Goal: Task Accomplishment & Management: Use online tool/utility

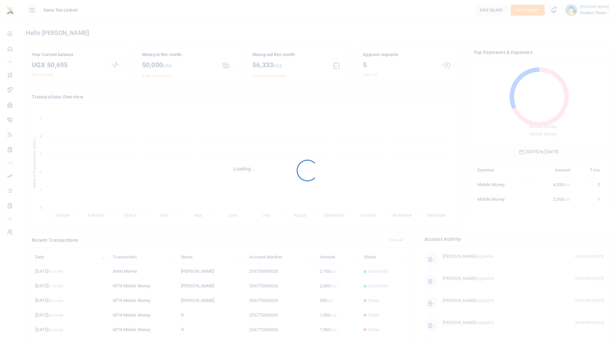
scroll to position [90, 125]
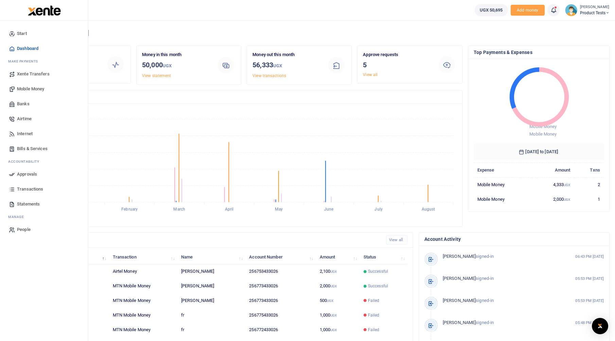
click at [24, 91] on span "Mobile Money" at bounding box center [30, 89] width 27 height 7
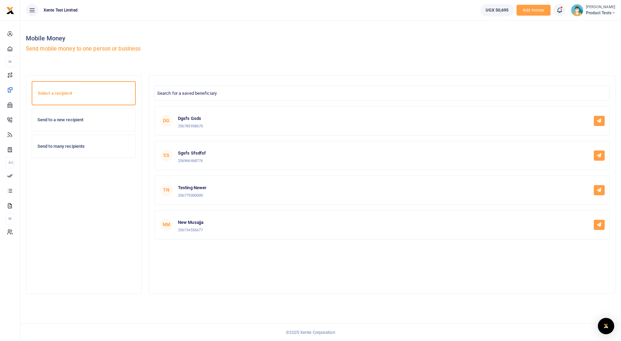
click at [87, 119] on h6 "Send to a new recipient" at bounding box center [83, 119] width 92 height 5
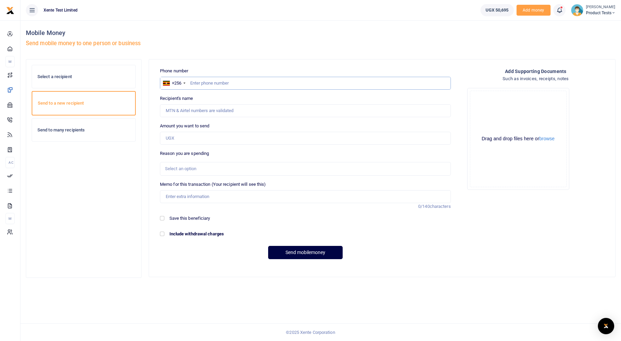
click at [257, 83] on input "text" at bounding box center [305, 83] width 291 height 13
paste input "256749543901"
type input "256749543901"
type input "Micheal Ssepuya"
type input "256749543901"
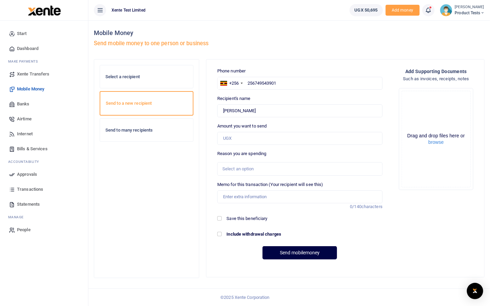
click at [128, 70] on div "Select a recipient" at bounding box center [146, 76] width 93 height 23
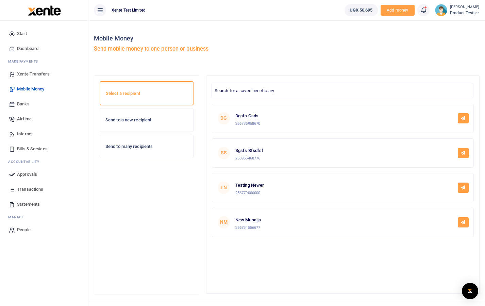
click at [96, 11] on button at bounding box center [100, 10] width 12 height 12
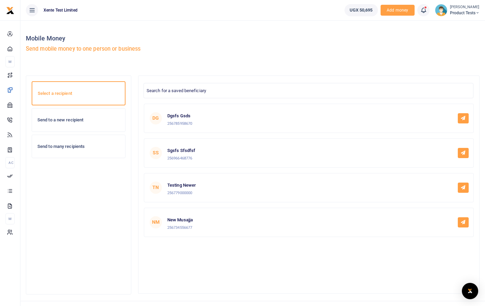
click at [83, 121] on h6 "Send to a new recipient" at bounding box center [78, 119] width 82 height 5
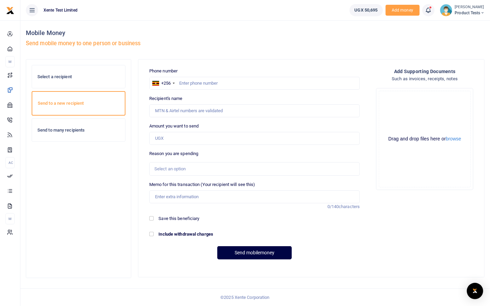
click at [63, 126] on div "Send to many recipients" at bounding box center [78, 130] width 93 height 23
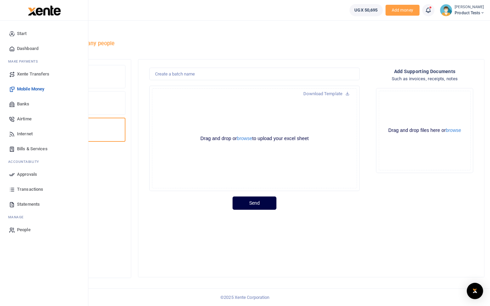
click at [25, 74] on span "Xente Transfers" at bounding box center [33, 74] width 33 height 7
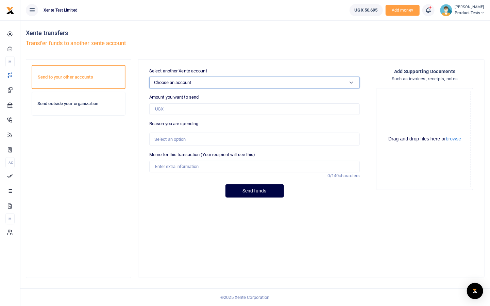
click at [249, 86] on select "Choose an account Product Tests (UGX) Product Tests Test USD Test USD 2 Test UG…" at bounding box center [254, 83] width 210 height 12
click at [459, 11] on span "Product Tests" at bounding box center [470, 13] width 30 height 6
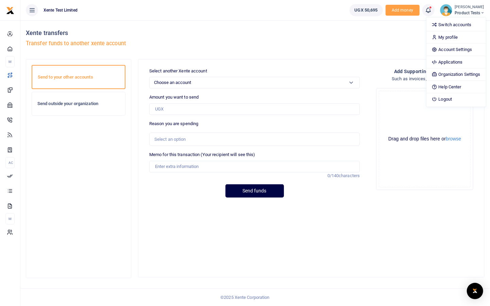
click at [323, 25] on div "Xente transfers Transfer funds to another xente account" at bounding box center [255, 39] width 464 height 39
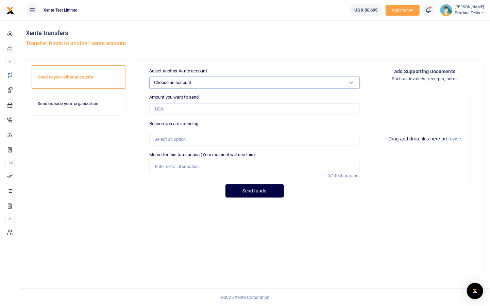
click at [177, 80] on select "Choose an account Product Tests (UGX) Product Tests Test USD Test USD 2 Test UG…" at bounding box center [254, 83] width 210 height 12
select select "3891"
click at [149, 77] on select "Choose an account Product Tests (UGX) Product Tests Test USD Test USD 2 Test UG…" at bounding box center [254, 83] width 210 height 12
click at [200, 109] on input "Amount you want to send" at bounding box center [254, 109] width 210 height 12
type input "50,000"
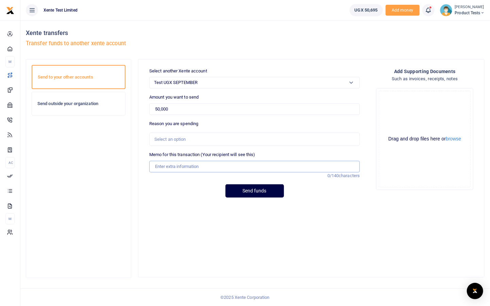
type input "Test funds"
type input "500"
drag, startPoint x: 189, startPoint y: 206, endPoint x: 189, endPoint y: 201, distance: 4.8
click at [189, 204] on div "Select another Xente account Choose an account Product Tests (UGX) Product Test…" at bounding box center [311, 134] width 346 height 149
click at [157, 141] on div "Select an option" at bounding box center [252, 139] width 196 height 7
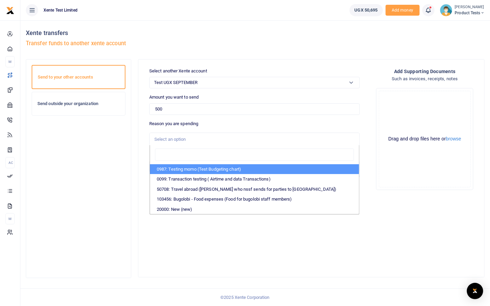
click at [164, 173] on li "0987: Testing momo (Test Budgeting chart)" at bounding box center [254, 169] width 209 height 10
select select "60"
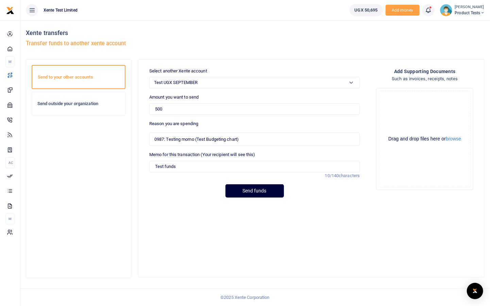
click at [266, 189] on button "Send funds" at bounding box center [254, 190] width 58 height 13
click at [450, 7] on div "[PERSON_NAME] Product Tests" at bounding box center [462, 10] width 45 height 12
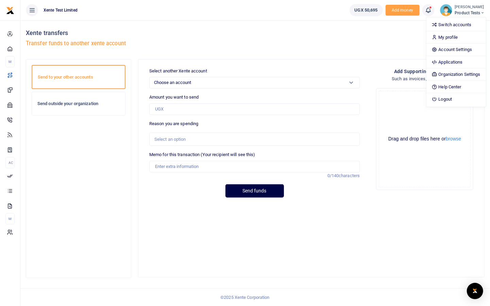
drag, startPoint x: 74, startPoint y: 102, endPoint x: 283, endPoint y: 182, distance: 223.1
click at [74, 102] on h6 "Send outside your organization" at bounding box center [78, 103] width 82 height 5
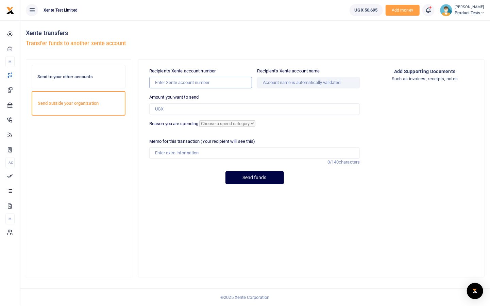
click at [223, 82] on input "Recipient's Xente account number" at bounding box center [200, 83] width 103 height 12
click at [250, 57] on div "Xente transfers Transfer funds to another xente account" at bounding box center [139, 39] width 227 height 39
click at [217, 80] on input "Recipient's Xente account number" at bounding box center [200, 83] width 103 height 12
type input "3999"
click at [221, 52] on div "Xente transfers Transfer funds to another xente account" at bounding box center [139, 39] width 227 height 39
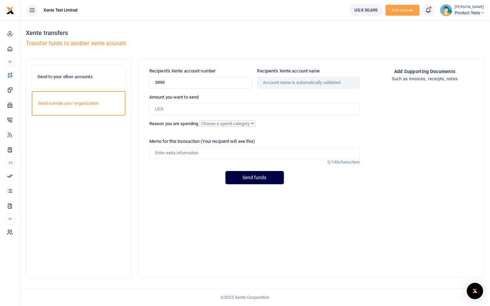
click at [469, 16] on ul "UGX 50,695 Add money Notifications 19 Transactions to act upon You have 19 awai…" at bounding box center [417, 10] width 146 height 20
click at [470, 14] on span "Product Tests" at bounding box center [470, 13] width 30 height 6
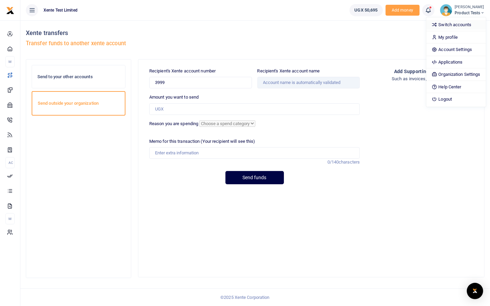
click at [451, 26] on link "Switch accounts" at bounding box center [456, 25] width 60 height 10
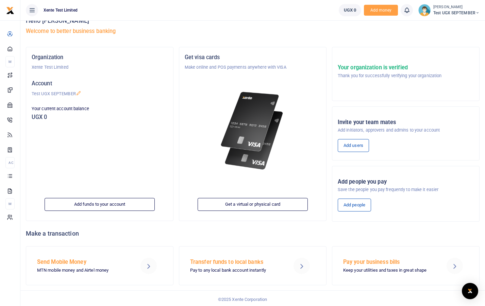
scroll to position [13, 0]
click at [440, 5] on small "[PERSON_NAME]" at bounding box center [456, 7] width 46 height 6
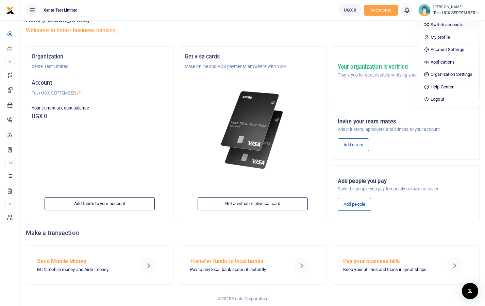
click at [438, 26] on link "Switch accounts" at bounding box center [448, 25] width 60 height 10
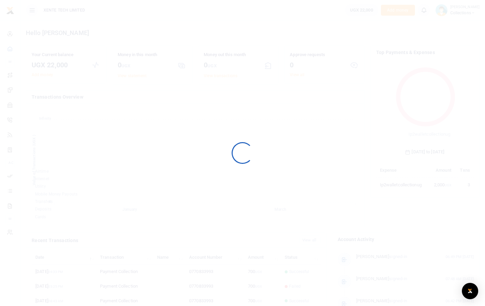
scroll to position [90, 93]
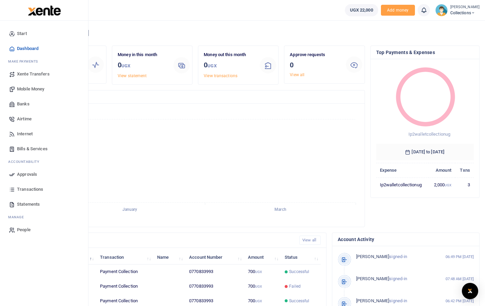
click at [20, 188] on span "Transactions" at bounding box center [30, 189] width 26 height 7
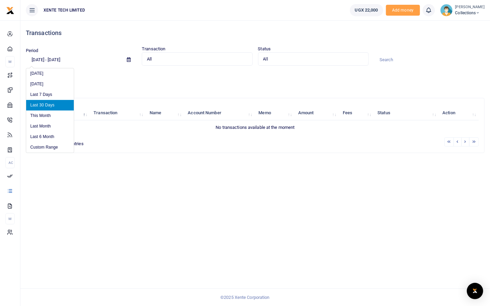
click at [78, 58] on input "[DATE] - [DATE]" at bounding box center [74, 60] width 96 height 12
drag, startPoint x: 35, startPoint y: 149, endPoint x: 35, endPoint y: 138, distance: 10.9
click at [35, 138] on ul "[DATE] [DATE] Last 7 Days Last 30 Days This Month Last Month Last 6 Month Custo…" at bounding box center [50, 110] width 48 height 84
click at [36, 138] on li "Last 6 Month" at bounding box center [50, 137] width 48 height 11
type input "02/12/2025 - 08/12/2025"
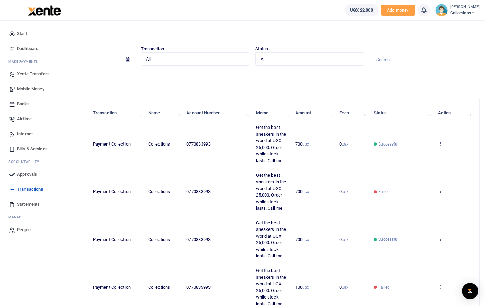
click at [33, 74] on span "Xente Transfers" at bounding box center [33, 74] width 33 height 7
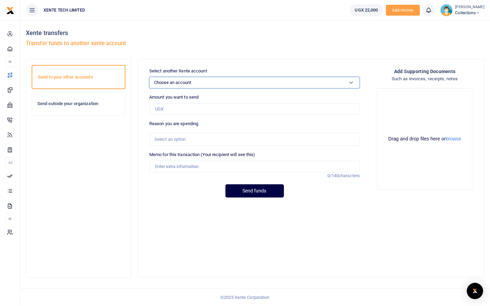
click at [163, 78] on select "Choose an account Collections (UGX) CUSTOMER HAPPINESS LOAN REPAYMENTS TECHNOLO…" at bounding box center [254, 83] width 210 height 12
click at [176, 85] on select "Choose an account Collections (UGX) CUSTOMER HAPPINESS LOAN REPAYMENTS TECHNOLO…" at bounding box center [254, 83] width 210 height 12
click at [261, 82] on select "Choose an account Collections (UGX) CUSTOMER HAPPINESS LOAN REPAYMENTS TECHNOLO…" at bounding box center [254, 83] width 210 height 12
click at [471, 17] on ul "UGX 22,000 Add money Notifications 0 You have no new notification Mark all as r…" at bounding box center [417, 10] width 146 height 20
click at [472, 15] on span "Collections" at bounding box center [469, 13] width 29 height 6
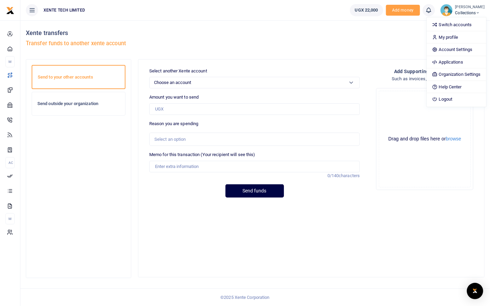
drag, startPoint x: 295, startPoint y: 45, endPoint x: 315, endPoint y: 43, distance: 19.1
click at [296, 45] on div "Xente transfers Transfer funds to another xente account" at bounding box center [255, 39] width 464 height 39
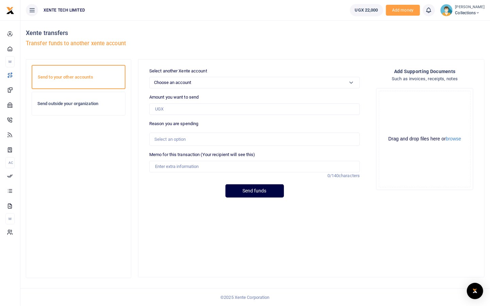
click at [466, 13] on span "Collections" at bounding box center [469, 13] width 29 height 6
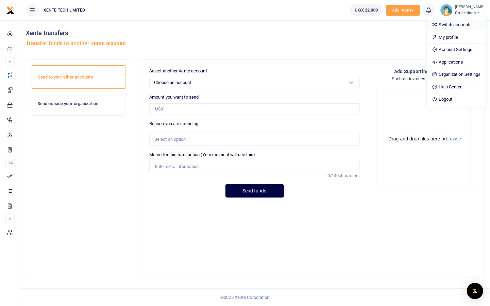
click at [459, 25] on link "Switch accounts" at bounding box center [457, 25] width 60 height 10
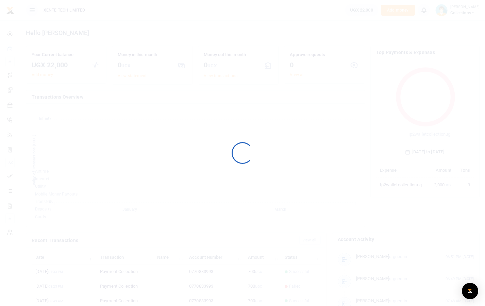
scroll to position [90, 93]
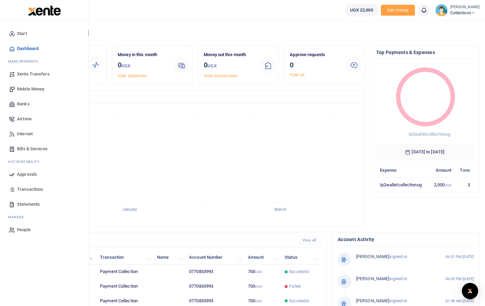
click at [40, 76] on span "Xente Transfers" at bounding box center [33, 74] width 33 height 7
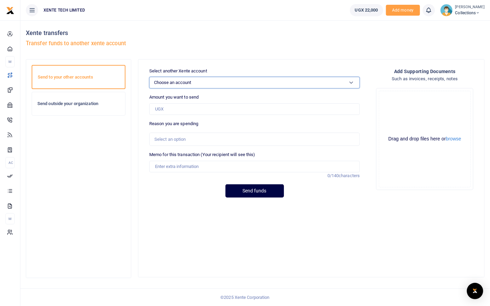
click at [247, 83] on select "Choose an account Collections (UGX) CUSTOMER HAPPINESS LOAN REPAYMENTS TECHNOLO…" at bounding box center [254, 83] width 210 height 12
click at [114, 201] on div "Send to your other accounts Send outside your organization" at bounding box center [79, 168] width 94 height 207
click at [80, 105] on h6 "Send outside your organization" at bounding box center [78, 103] width 82 height 5
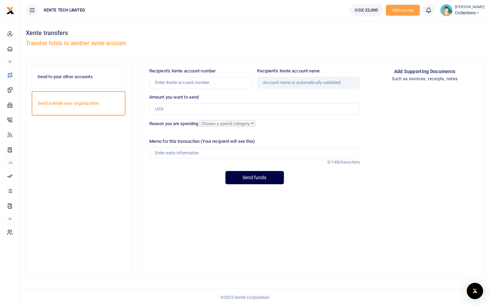
click at [83, 77] on h6 "Send to your other accounts" at bounding box center [78, 76] width 82 height 5
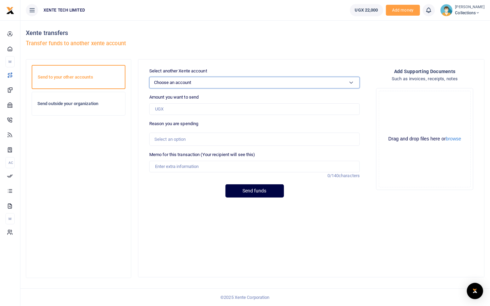
click at [289, 85] on select "Choose an account Collections (UGX) CUSTOMER HAPPINESS LOAN REPAYMENTS TECHNOLO…" at bounding box center [254, 83] width 210 height 12
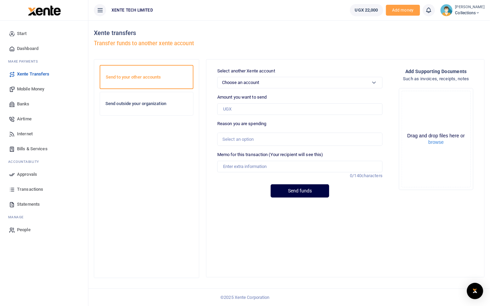
click at [21, 151] on span "Bills & Services" at bounding box center [32, 149] width 31 height 7
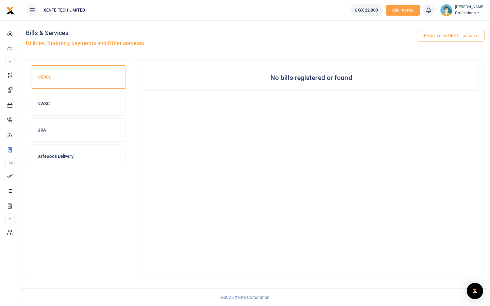
click at [61, 109] on div "NWSC" at bounding box center [78, 103] width 93 height 23
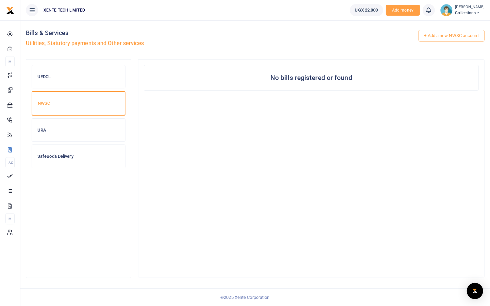
click at [56, 129] on h6 "URA" at bounding box center [78, 130] width 82 height 5
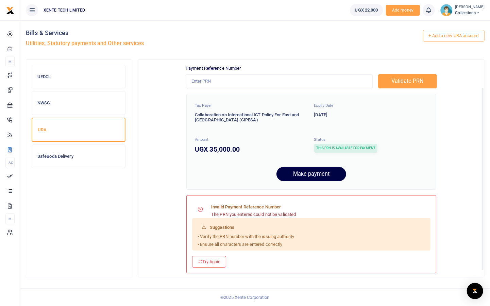
scroll to position [40, 0]
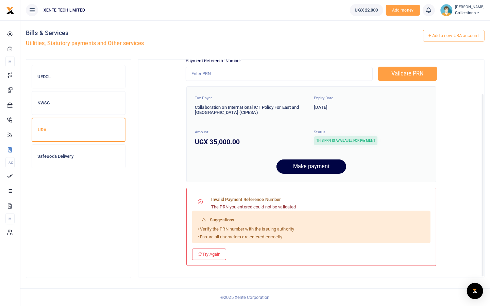
click at [52, 154] on h6 "SafeBoda Delivery" at bounding box center [78, 156] width 82 height 5
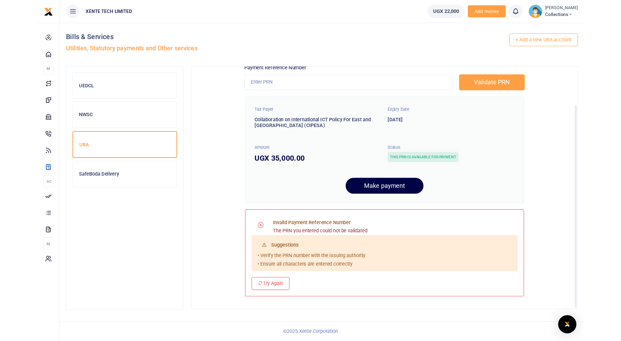
scroll to position [0, 0]
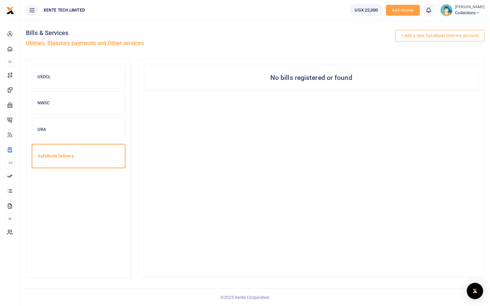
click at [67, 73] on div "UEDCL" at bounding box center [78, 76] width 93 height 23
